Goal: Find specific page/section: Find specific page/section

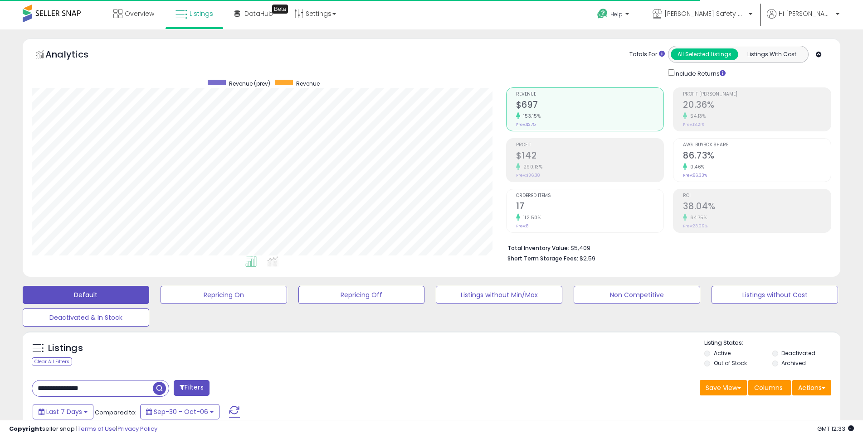
scroll to position [453258, 452970]
click at [138, 13] on span "Overview" at bounding box center [139, 13] width 29 height 9
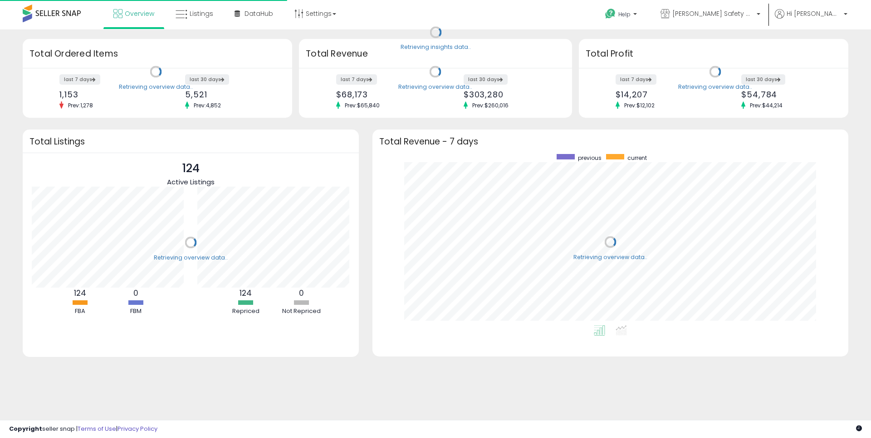
scroll to position [171, 458]
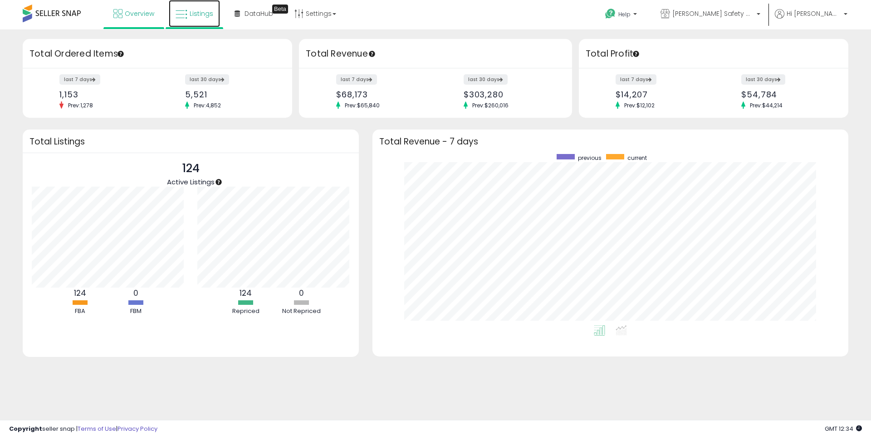
click at [201, 13] on span "Listings" at bounding box center [202, 13] width 24 height 9
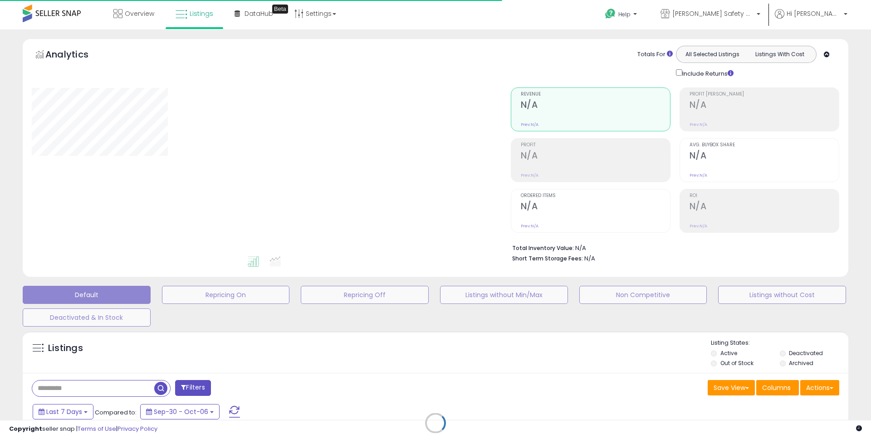
type input "**********"
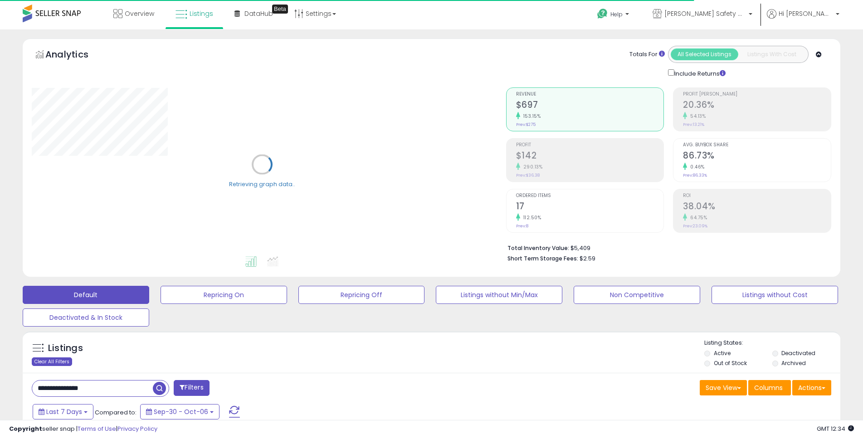
click at [59, 361] on div "Clear All Filters" at bounding box center [52, 362] width 40 height 9
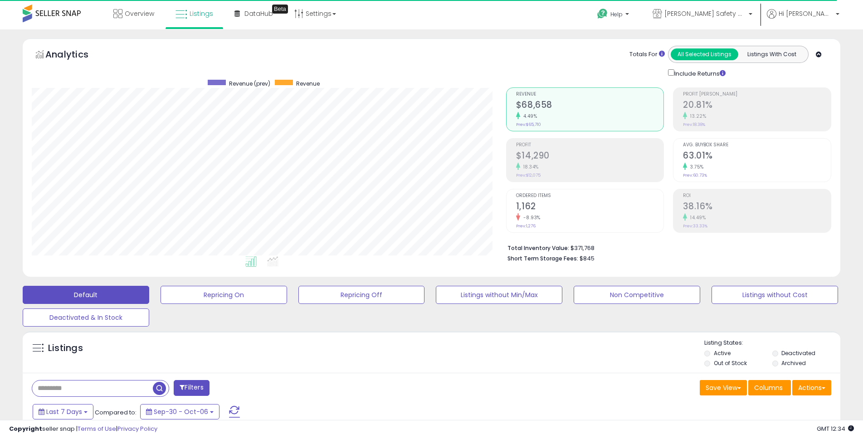
scroll to position [186, 474]
click at [136, 10] on span "Overview" at bounding box center [139, 13] width 29 height 9
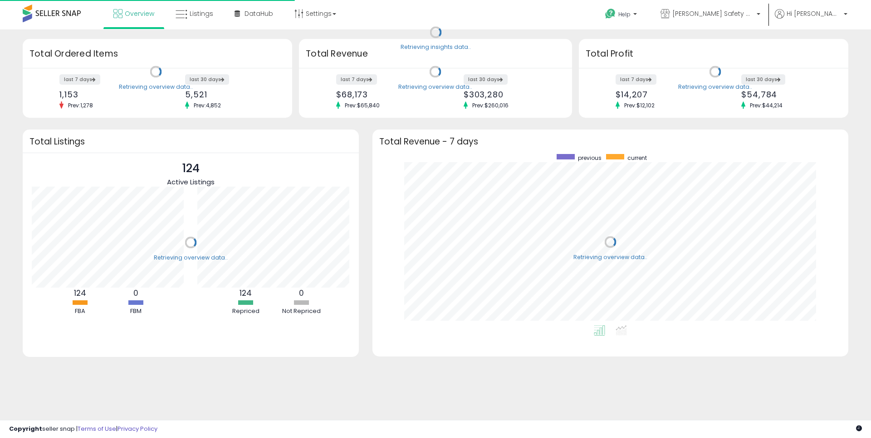
scroll to position [171, 458]
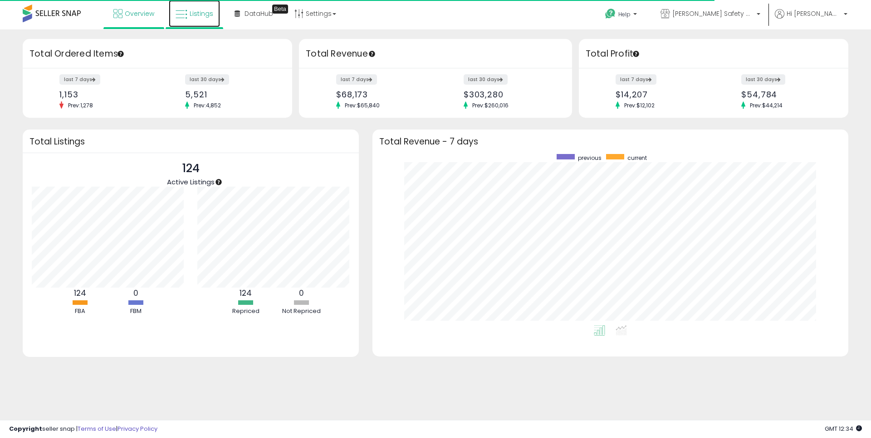
click at [197, 12] on span "Listings" at bounding box center [202, 13] width 24 height 9
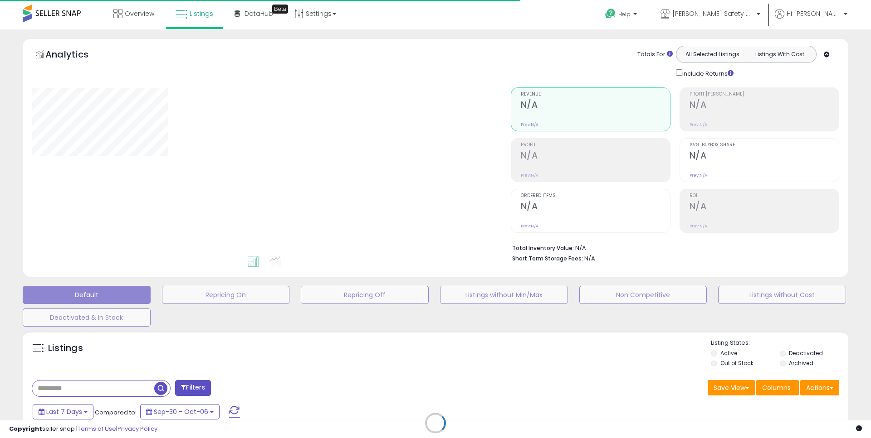
type input "**********"
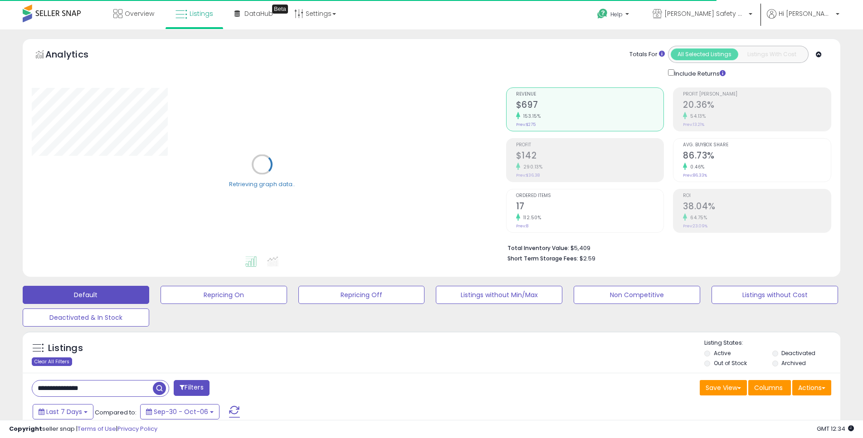
click at [55, 360] on div "Clear All Filters" at bounding box center [52, 362] width 40 height 9
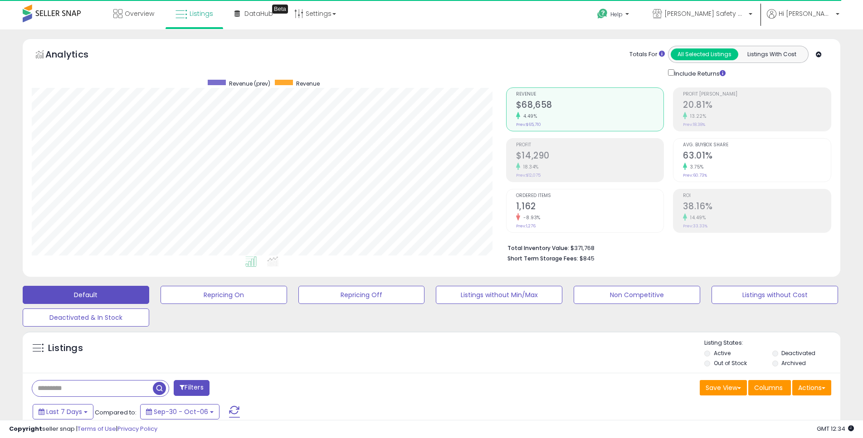
scroll to position [186, 474]
click at [127, 12] on span "Overview" at bounding box center [139, 13] width 29 height 9
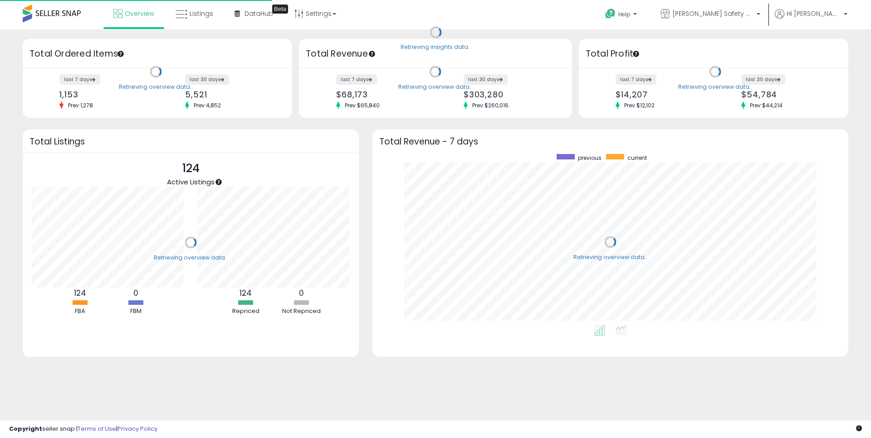
scroll to position [171, 458]
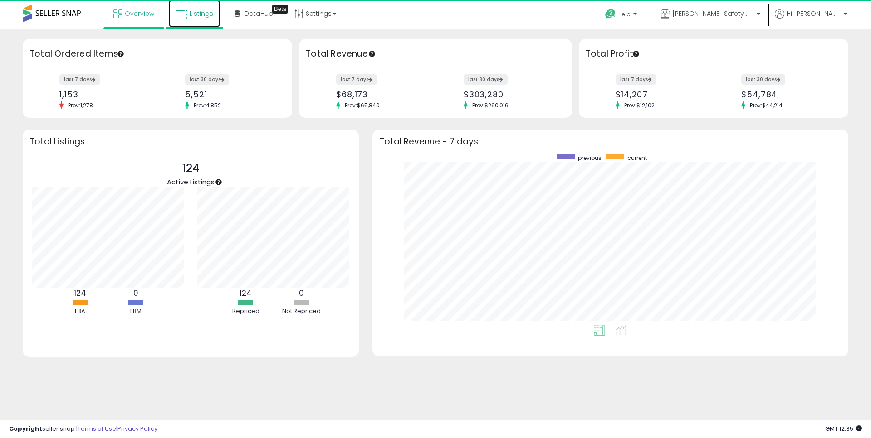
click at [204, 9] on span "Listings" at bounding box center [202, 13] width 24 height 9
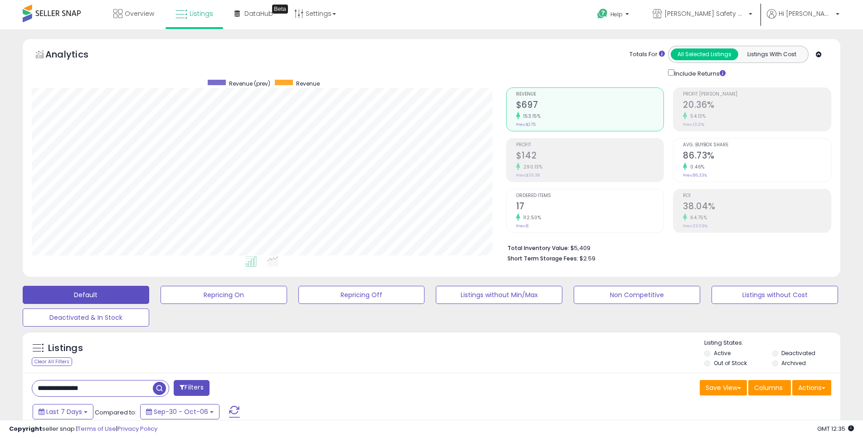
scroll to position [186, 474]
click at [124, 17] on link "Overview" at bounding box center [134, 13] width 54 height 27
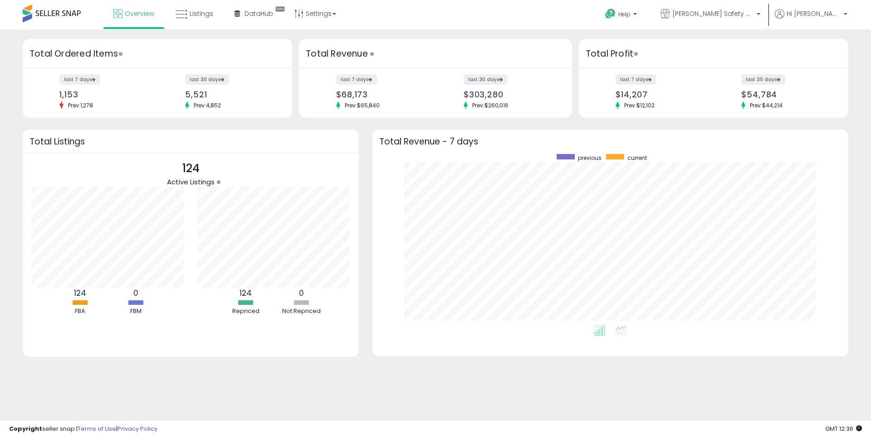
scroll to position [171, 458]
click at [203, 13] on span "Listings" at bounding box center [202, 13] width 24 height 9
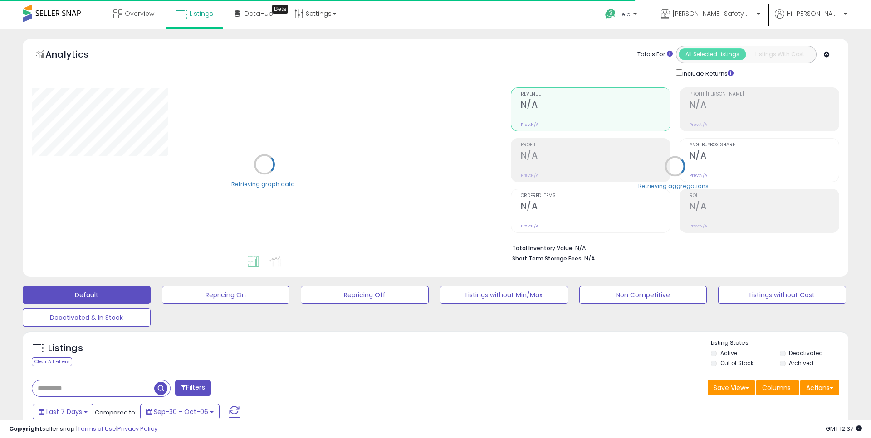
type input "**********"
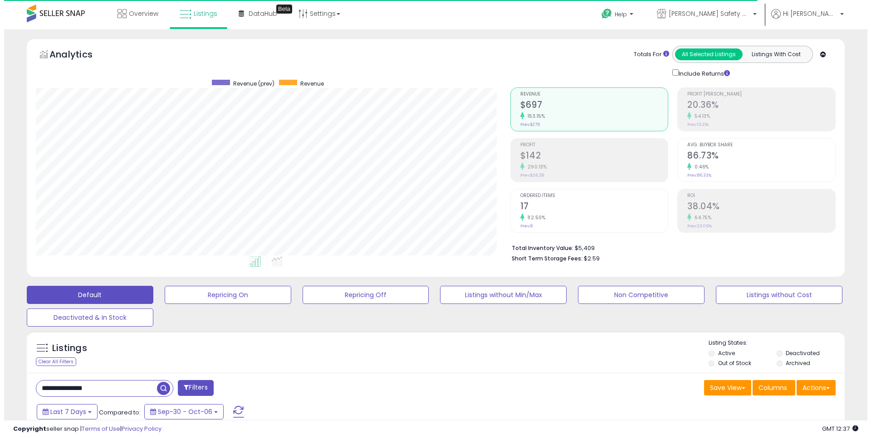
scroll to position [186, 474]
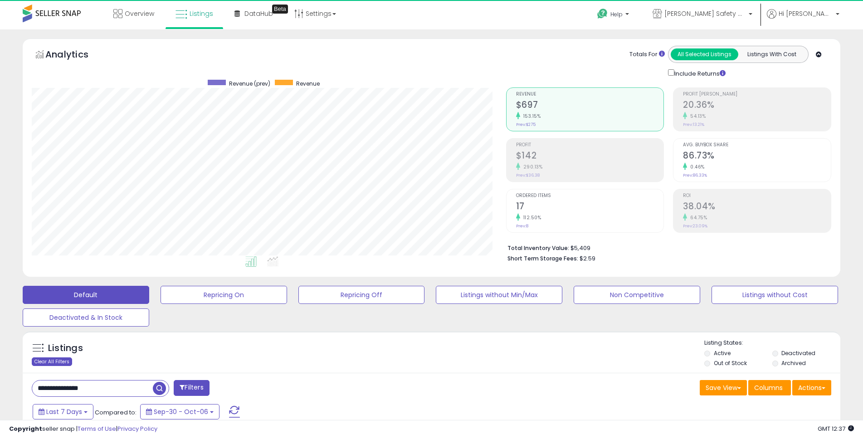
click at [61, 361] on div "Clear All Filters" at bounding box center [52, 362] width 40 height 9
click at [141, 13] on span "Overview" at bounding box center [139, 13] width 29 height 9
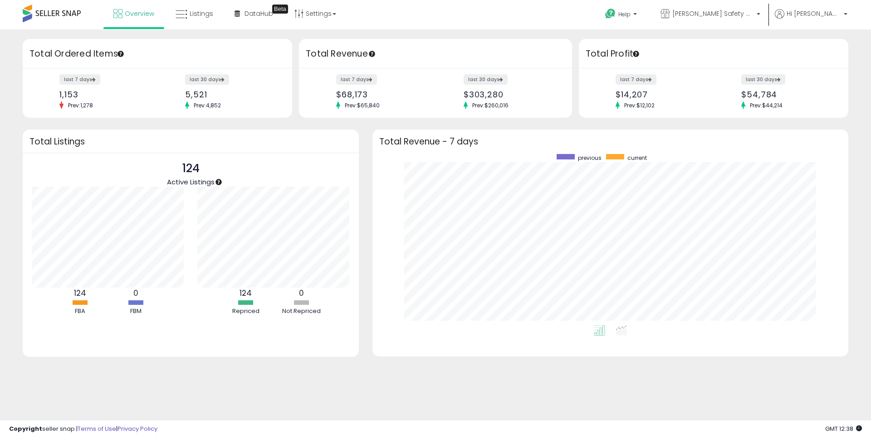
scroll to position [171, 458]
click at [203, 16] on span "Listings" at bounding box center [202, 13] width 24 height 9
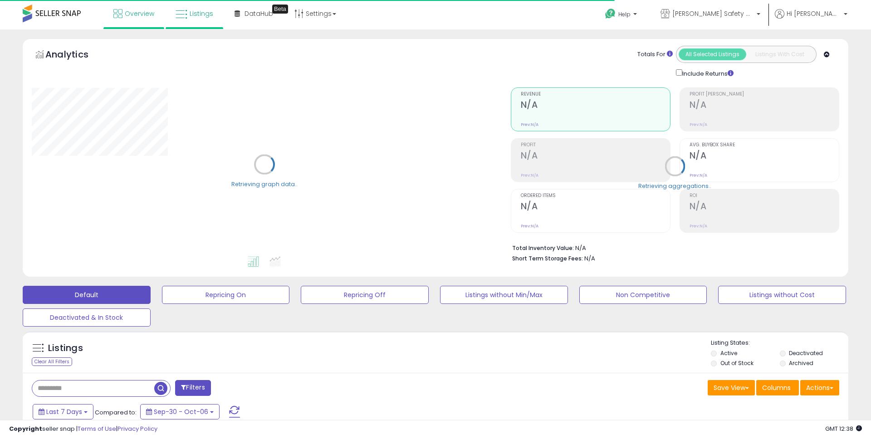
type input "**********"
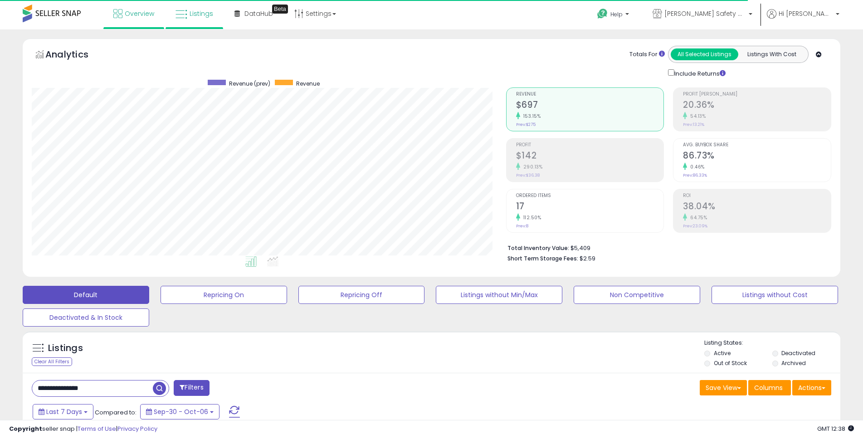
scroll to position [186, 474]
click at [147, 10] on span "Overview" at bounding box center [139, 13] width 29 height 9
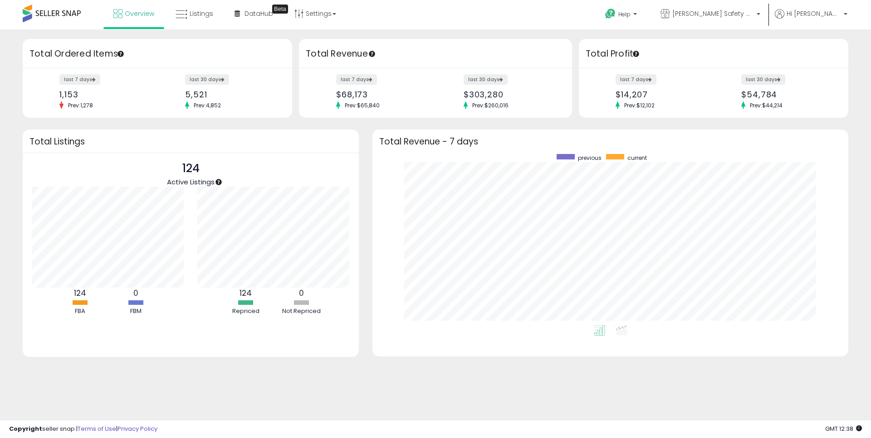
scroll to position [171, 458]
click at [197, 19] on link "Listings" at bounding box center [194, 13] width 51 height 27
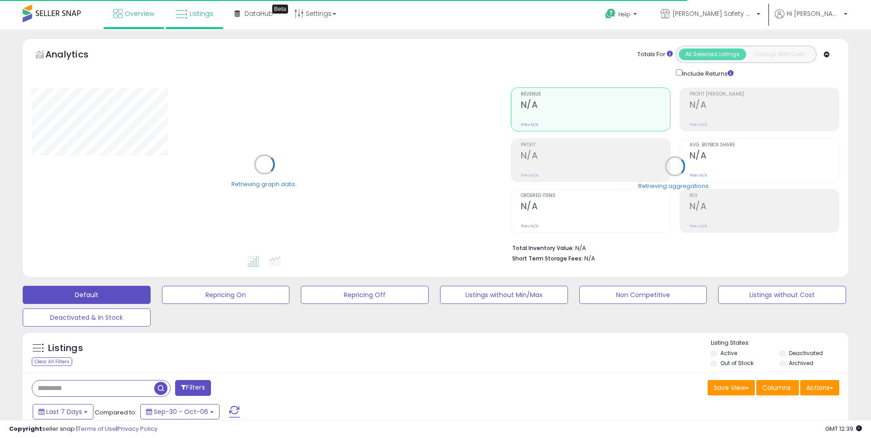
type input "**********"
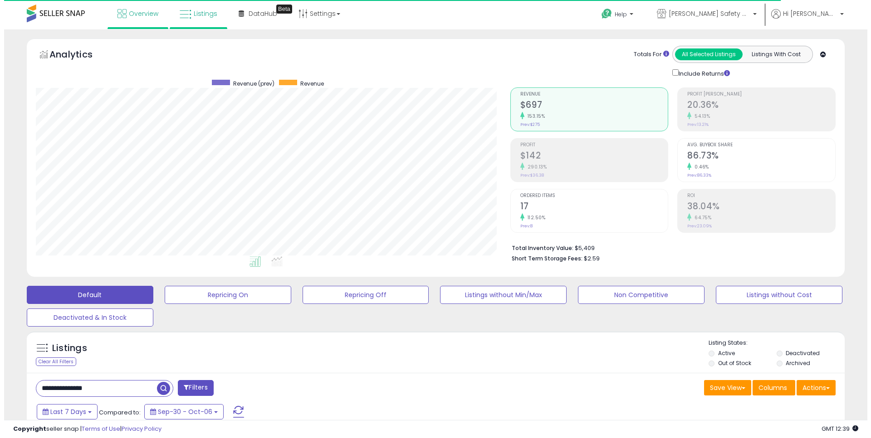
scroll to position [186, 474]
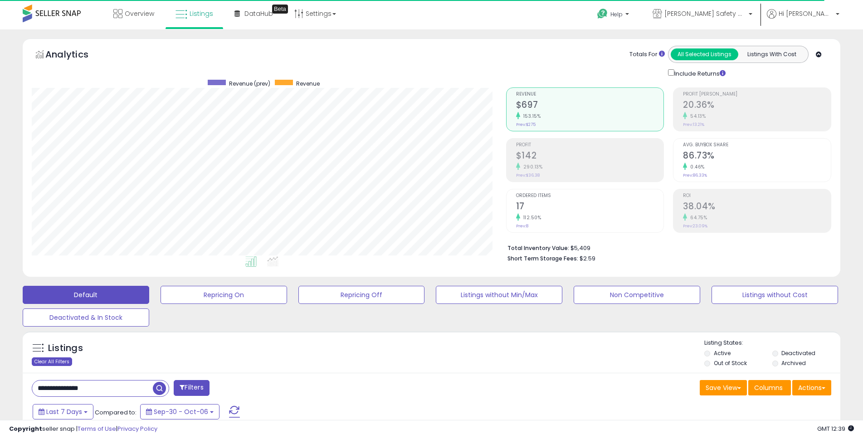
click at [63, 360] on div "Clear All Filters" at bounding box center [52, 362] width 40 height 9
click at [137, 14] on span "Overview" at bounding box center [139, 13] width 29 height 9
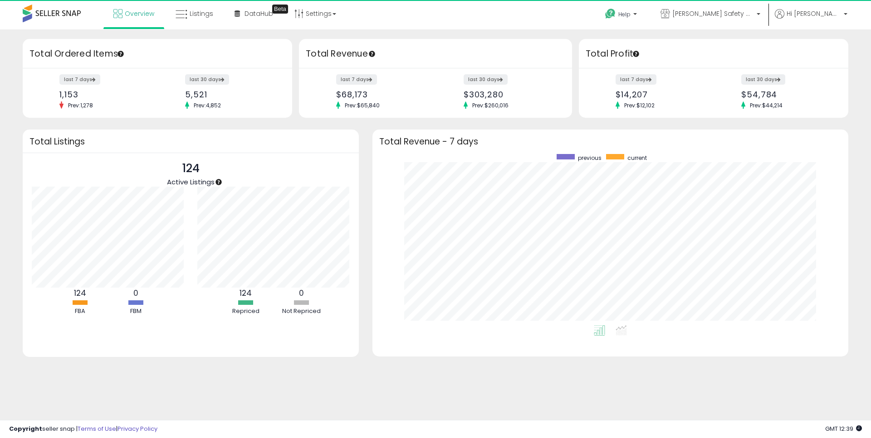
scroll to position [171, 458]
